Goal: Information Seeking & Learning: Learn about a topic

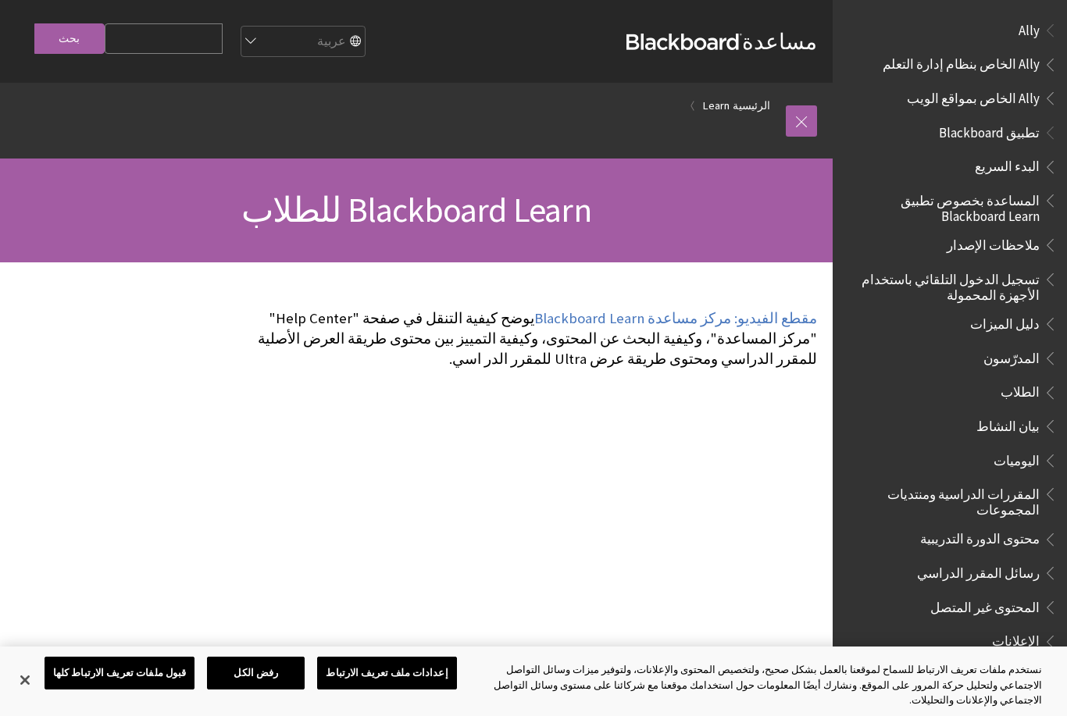
scroll to position [1022, 0]
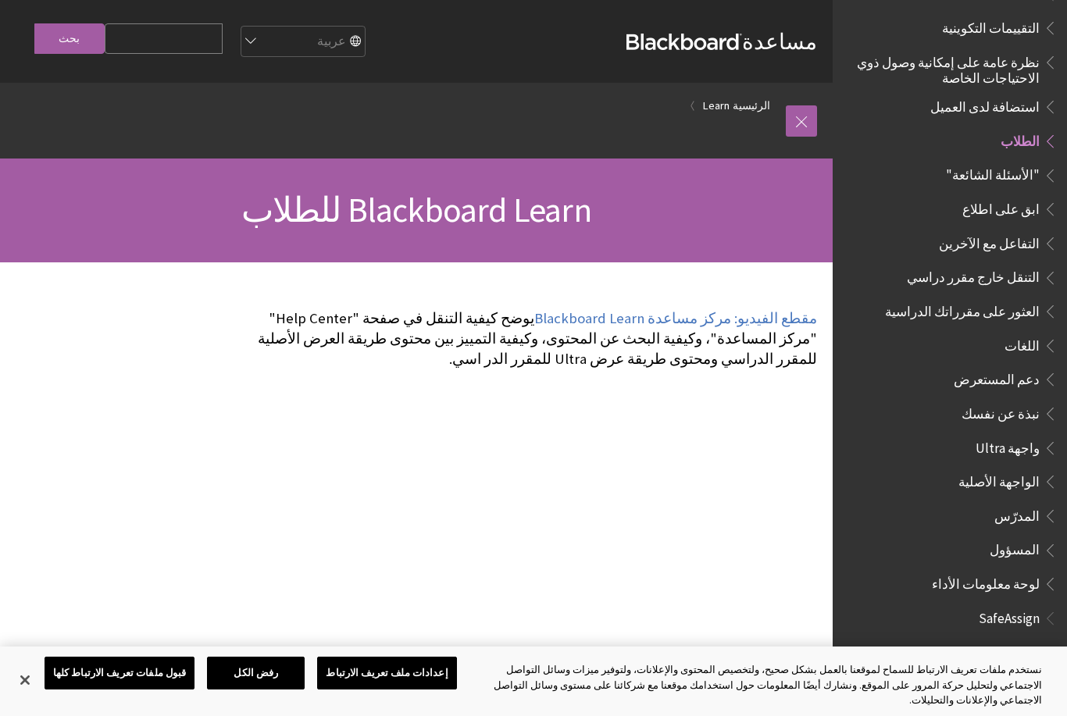
click at [137, 53] on input "Search Query" at bounding box center [164, 38] width 118 height 30
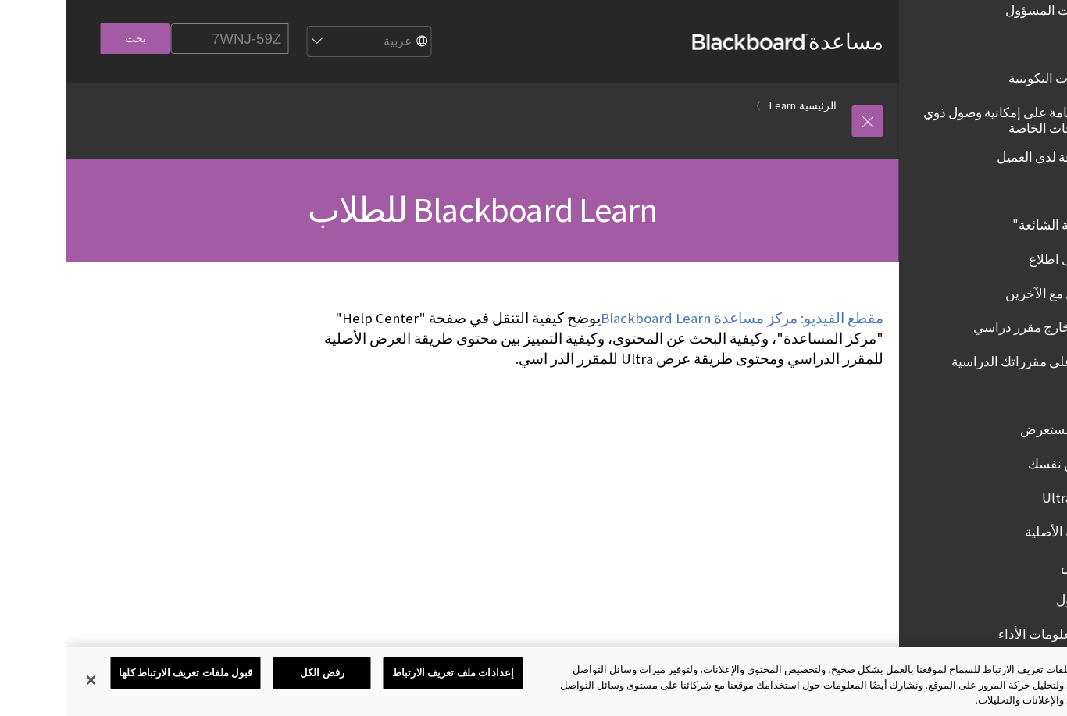
scroll to position [0, -66]
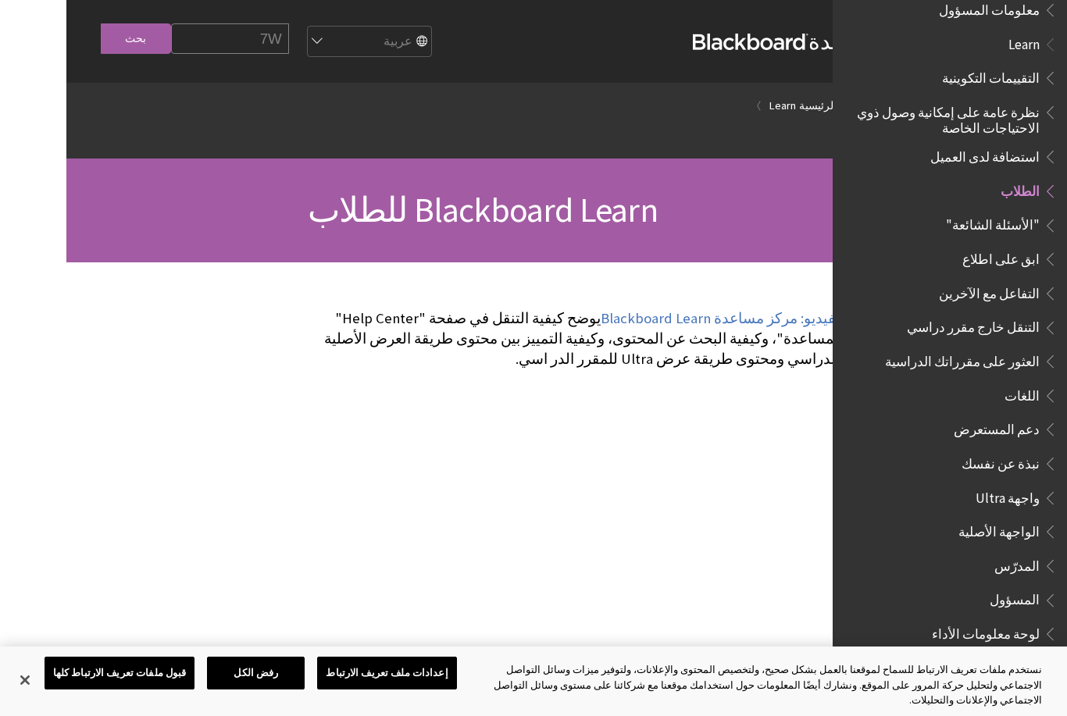
type input "7"
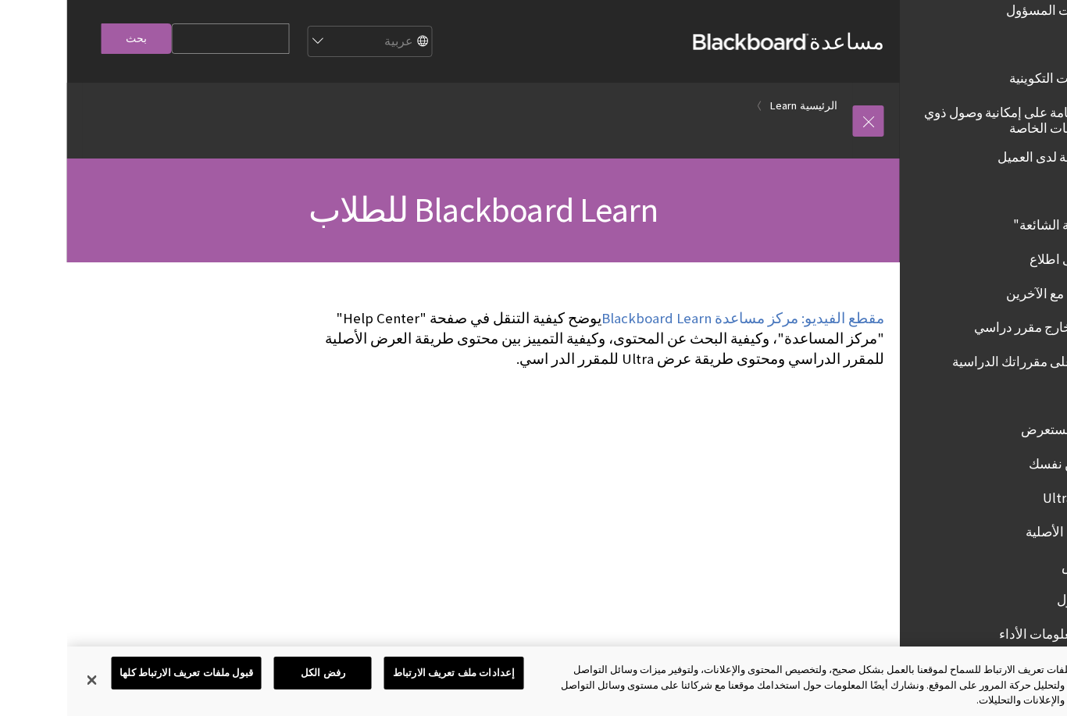
scroll to position [0, 0]
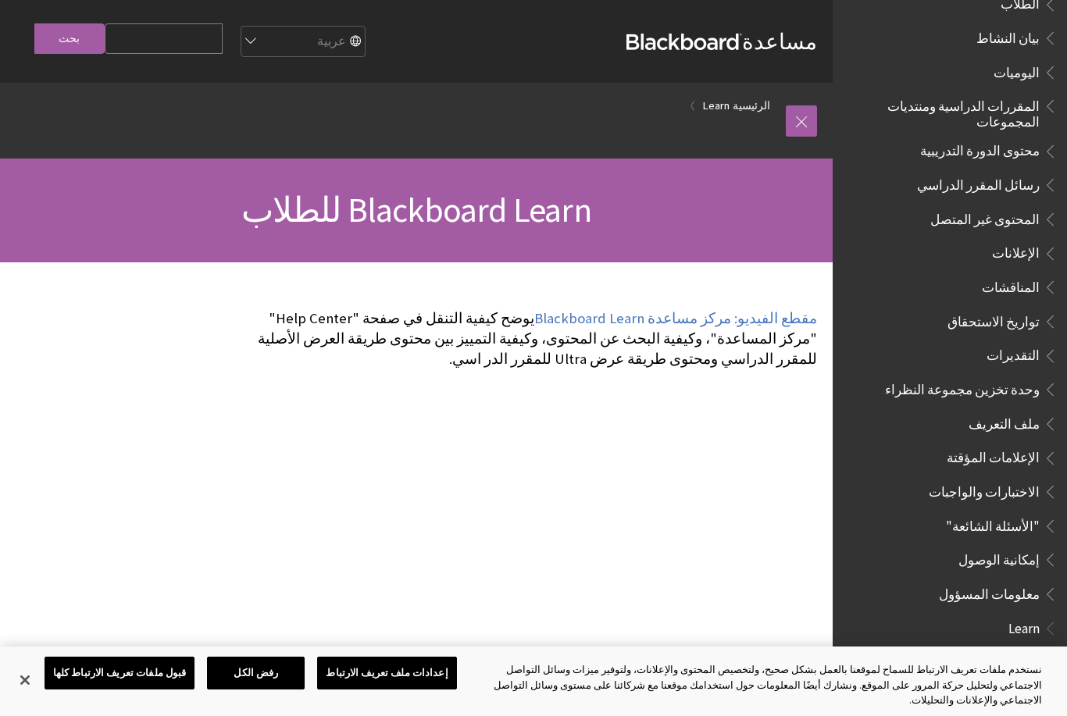
click at [776, 223] on h1 "Blackboard Learn للطلاب" at bounding box center [416, 210] width 801 height 41
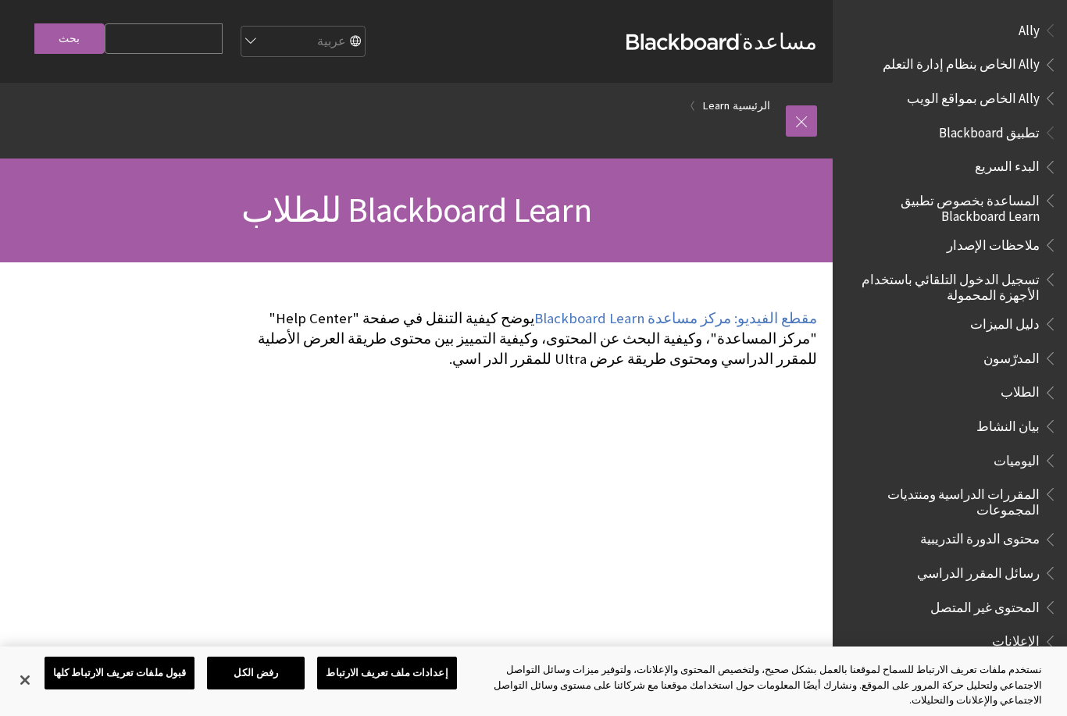
click at [1017, 494] on span "المقررات الدراسية ومنتديات المجموعات" at bounding box center [945, 499] width 188 height 37
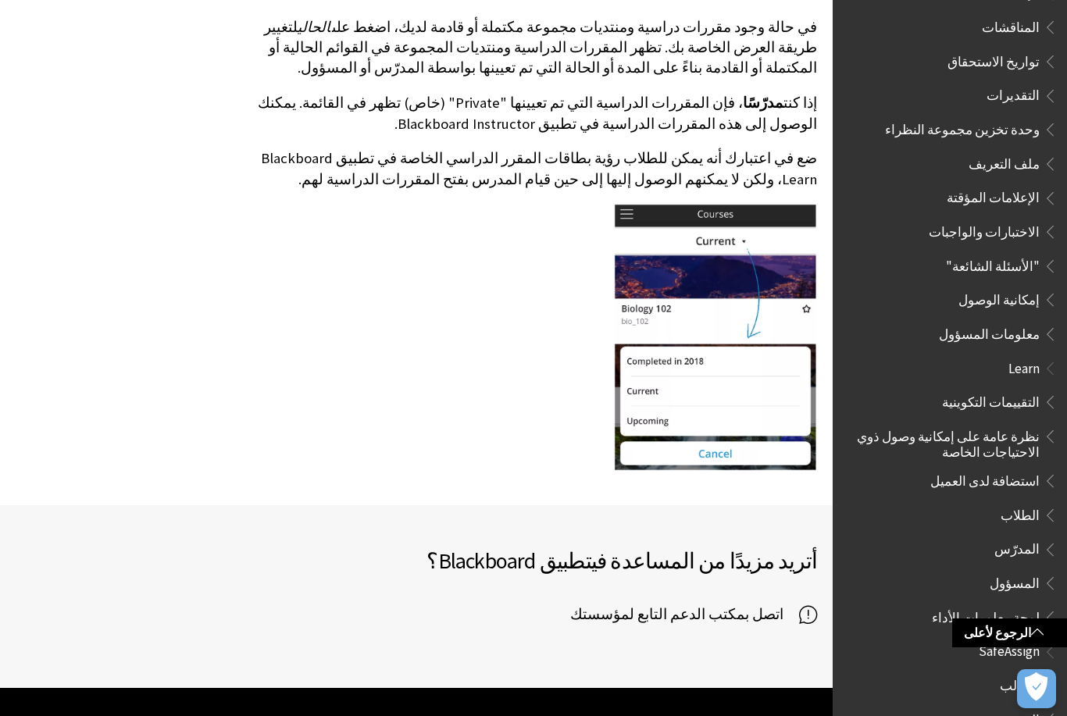
scroll to position [647, 0]
click at [1037, 640] on span "SafeAssign" at bounding box center [1009, 650] width 61 height 21
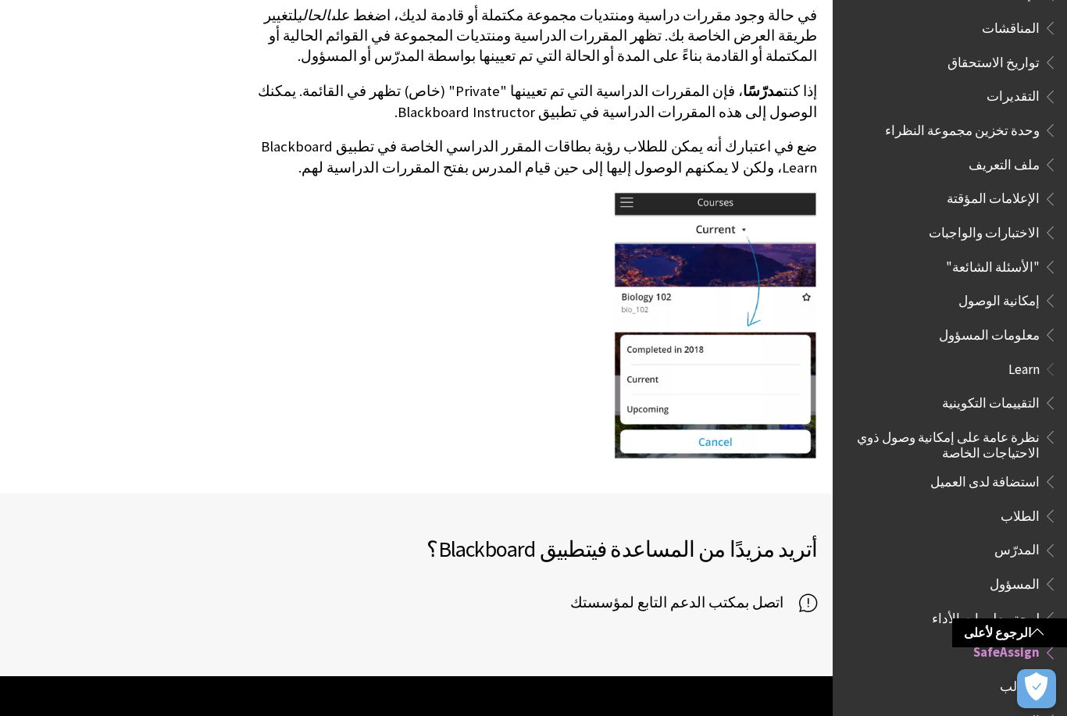
scroll to position [680, 0]
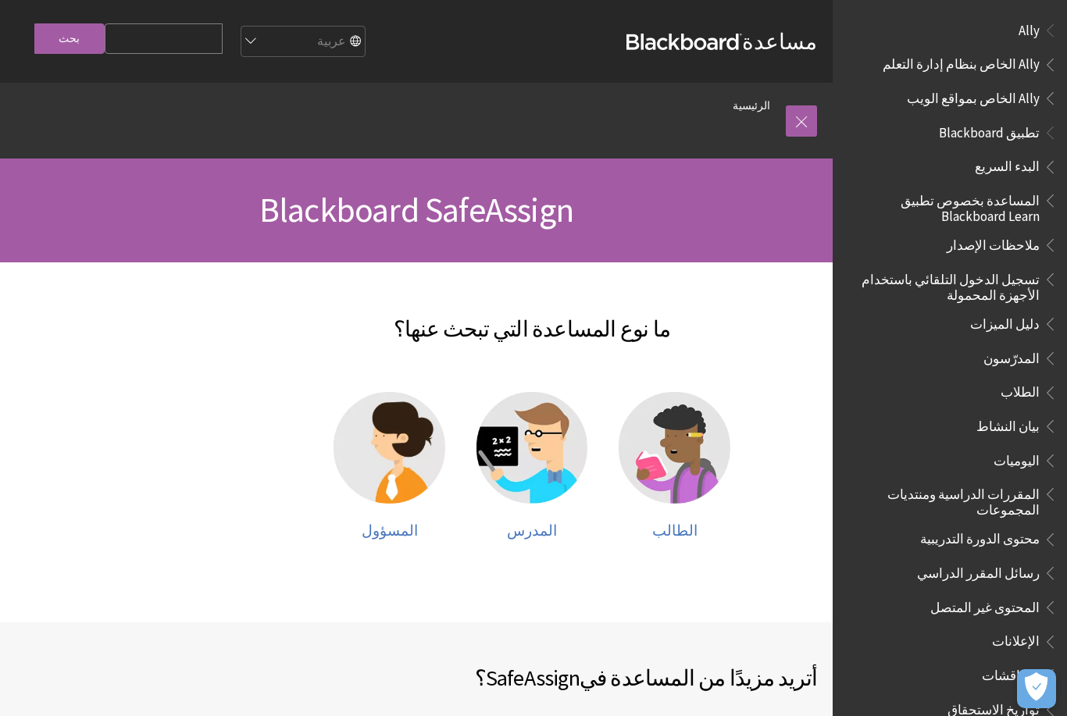
scroll to position [686, 0]
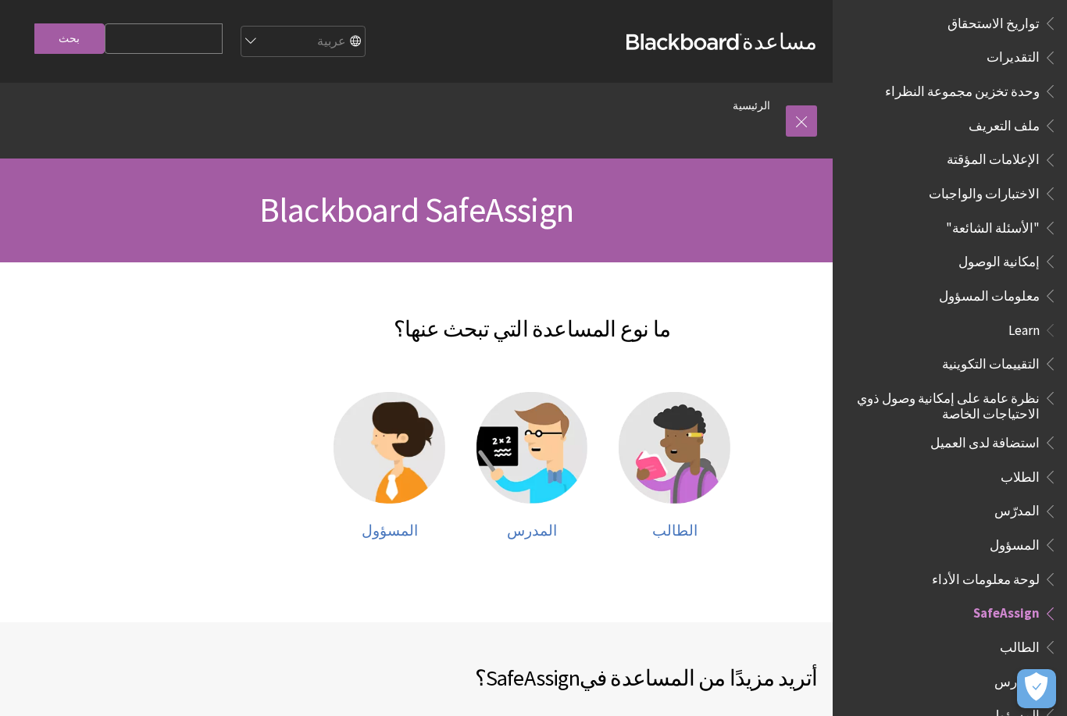
click at [697, 465] on img at bounding box center [674, 448] width 112 height 112
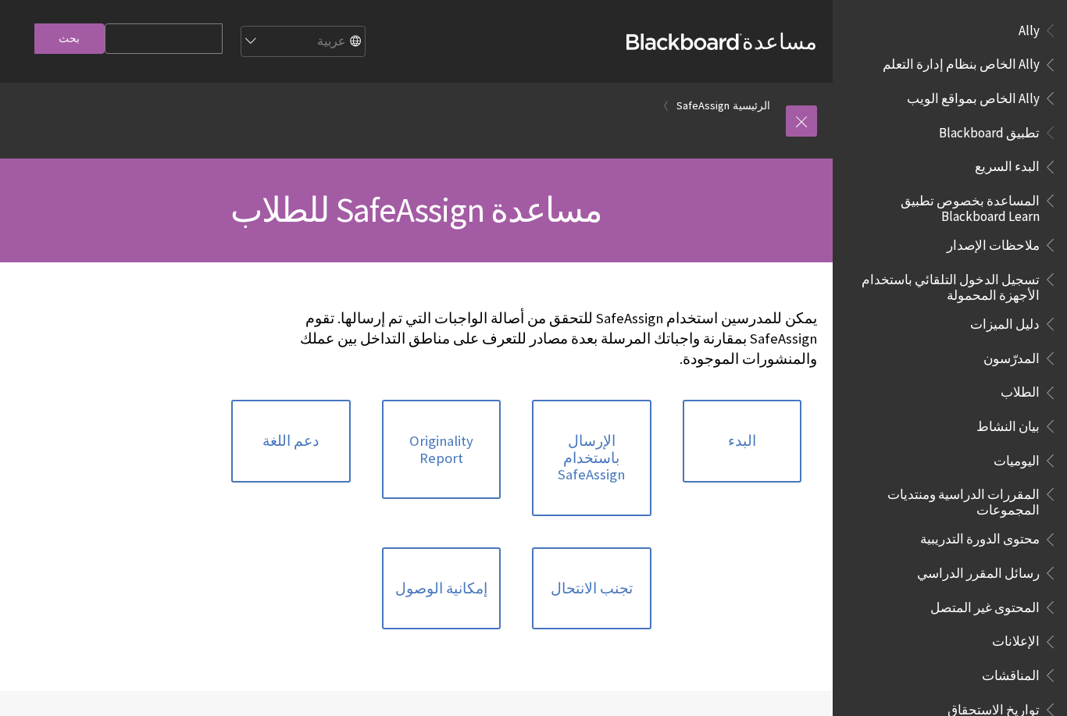
scroll to position [888, 0]
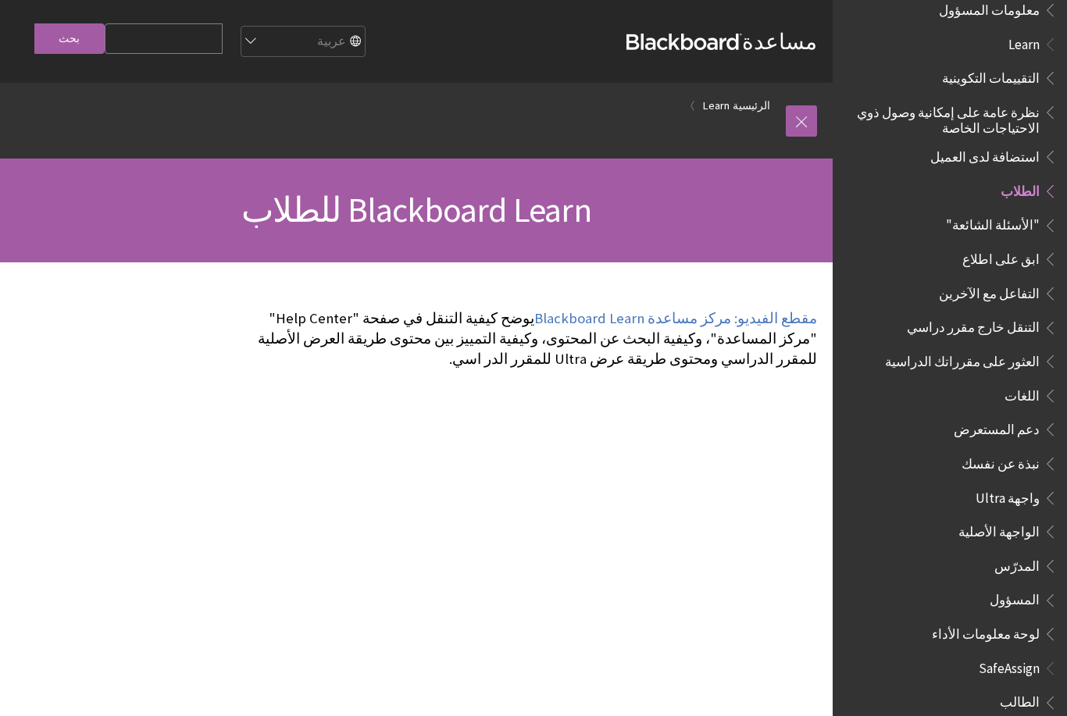
click at [155, 50] on input "Search Query" at bounding box center [164, 38] width 118 height 30
type input "Evolve Special Edition Book1"
click at [68, 45] on input "بحث" at bounding box center [69, 38] width 70 height 30
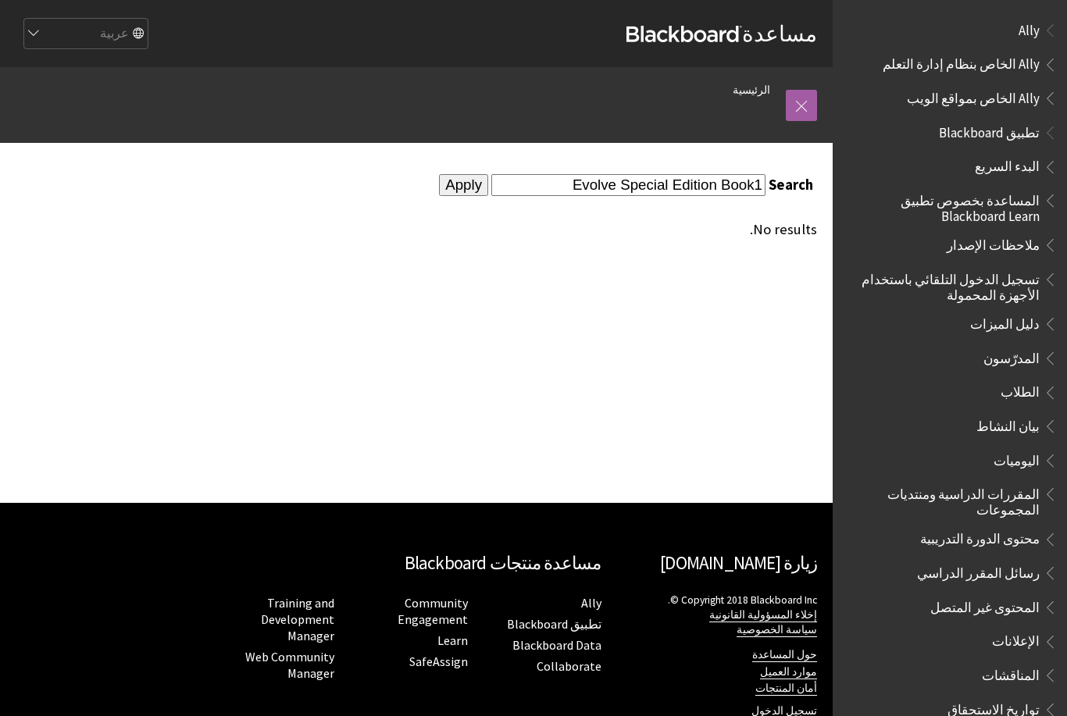
click at [488, 194] on input "Apply" at bounding box center [463, 185] width 49 height 22
click at [750, 182] on input "Evolve Special Edition Book1" at bounding box center [628, 184] width 274 height 21
type input "Evolve"
type input "7WNJ-59ZL-E6VT-77Z8"
click at [501, 205] on div "Search 7WNJ-59ZL-E6VT-77Z8 Apply No results." at bounding box center [532, 205] width 570 height 63
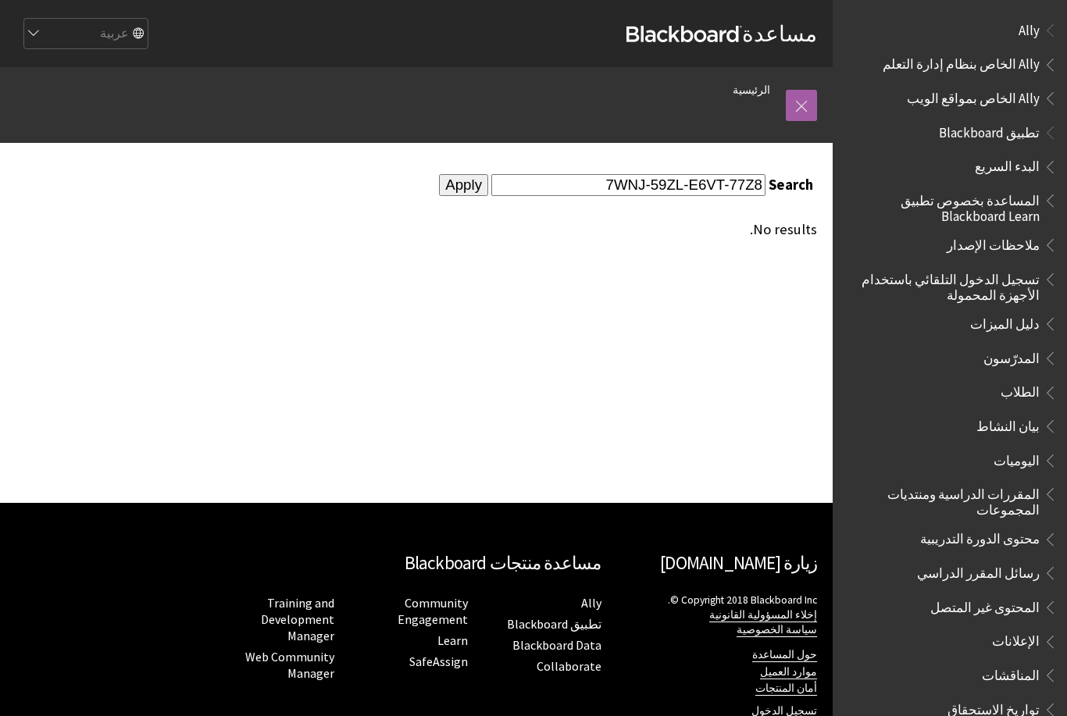
click at [488, 195] on input "Apply" at bounding box center [463, 185] width 49 height 22
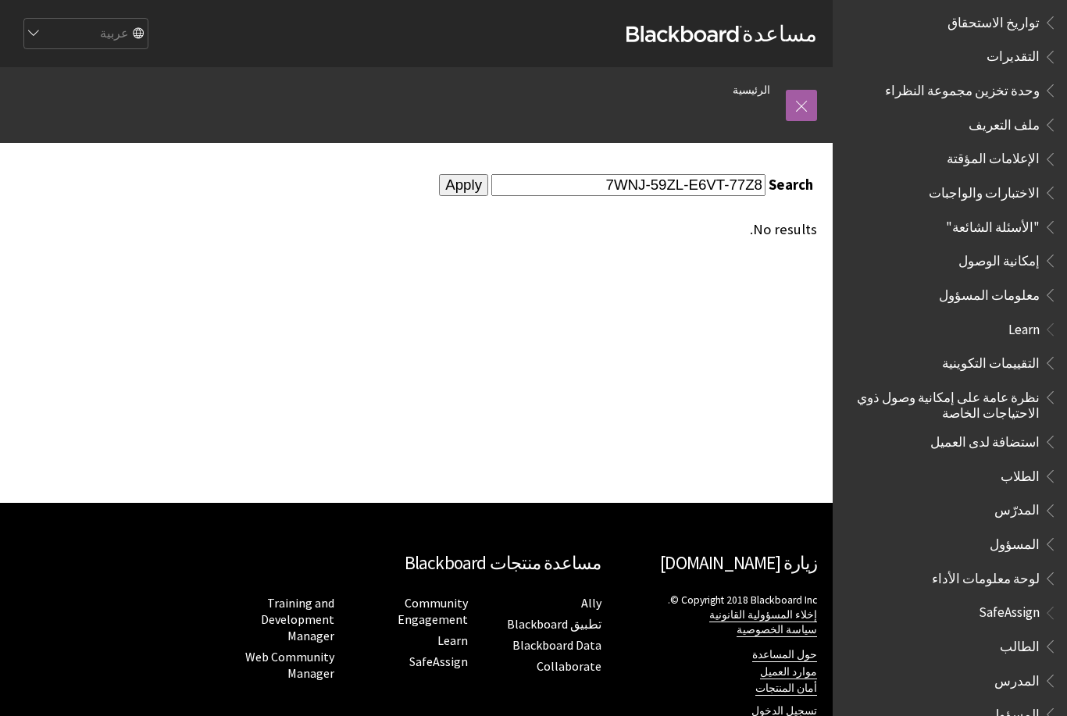
scroll to position [686, 0]
click at [1039, 634] on span "Book outline for Blackboard SafeAssign" at bounding box center [1047, 644] width 16 height 20
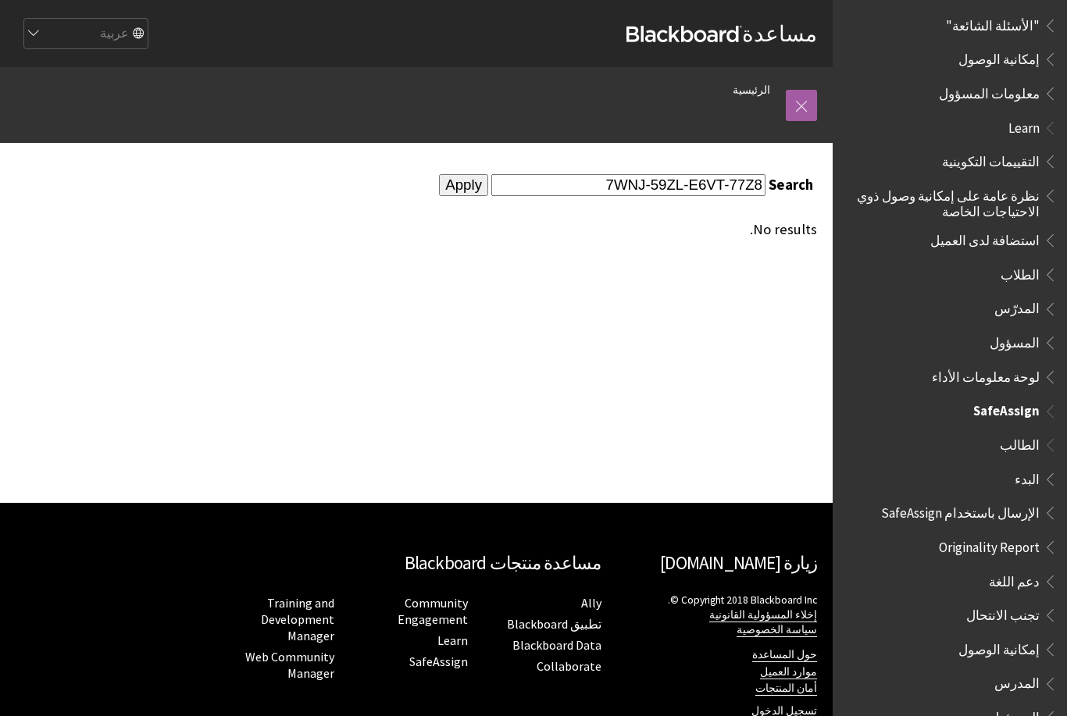
scroll to position [888, 0]
click at [1036, 467] on span "البدء" at bounding box center [1026, 477] width 25 height 21
click at [1043, 501] on span "Book outline for Blackboard SafeAssign" at bounding box center [1047, 511] width 16 height 20
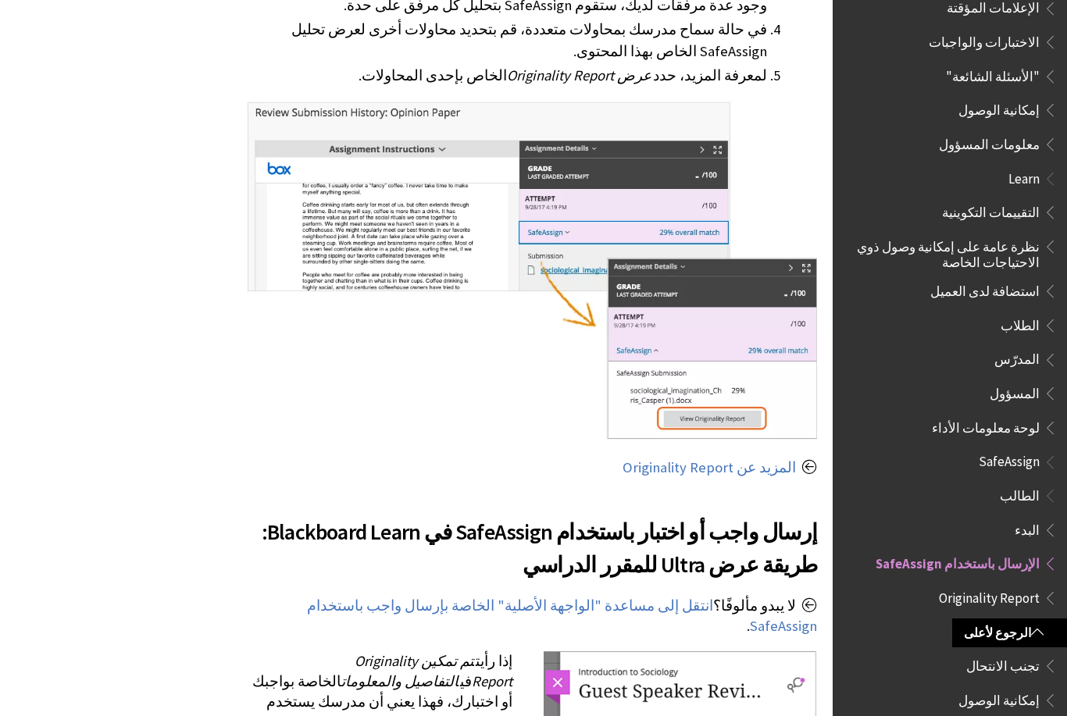
scroll to position [1311, 0]
click at [1021, 585] on span "Originality Report" at bounding box center [989, 595] width 101 height 21
click at [1036, 585] on span "Originality Report" at bounding box center [984, 595] width 111 height 21
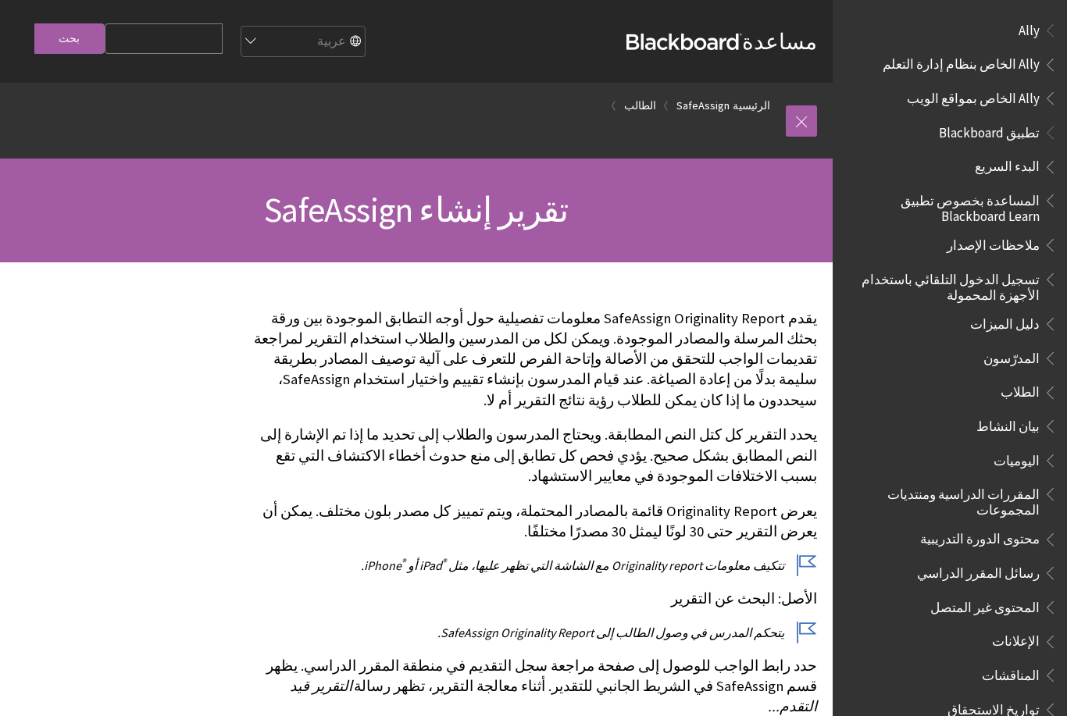
click at [1025, 17] on span "Ally" at bounding box center [1028, 27] width 21 height 21
click at [1030, 33] on span "Ally" at bounding box center [1028, 27] width 23 height 21
